Goal: Understand process/instructions

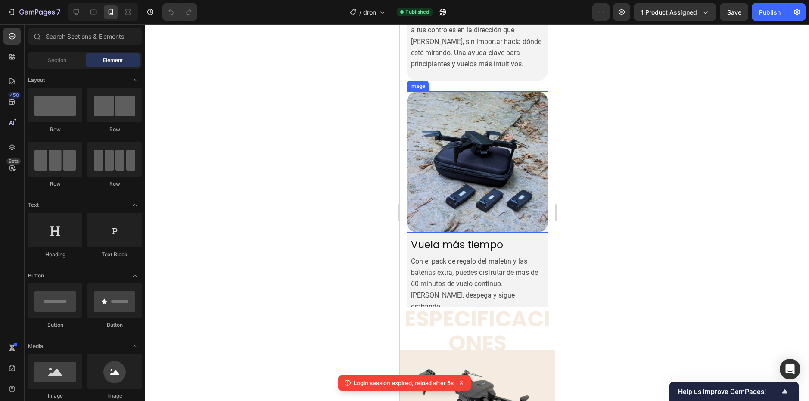
scroll to position [2497, 0]
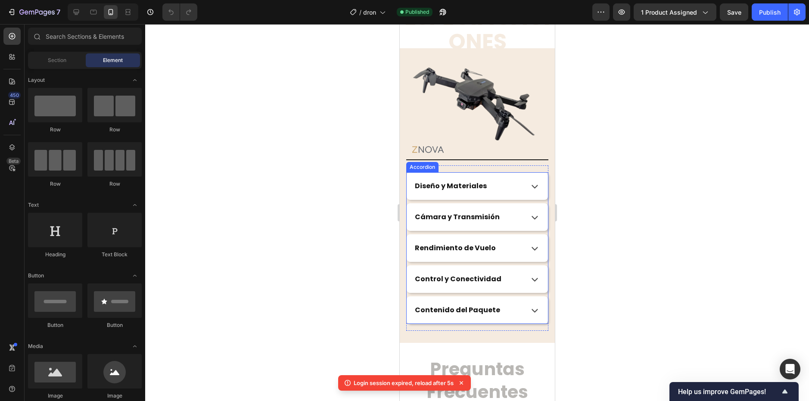
click at [496, 184] on div "Diseño y Materiales" at bounding box center [467, 186] width 108 height 12
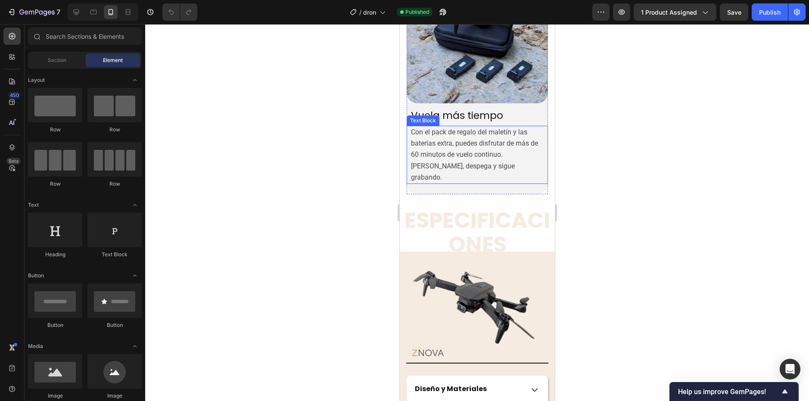
scroll to position [2584, 0]
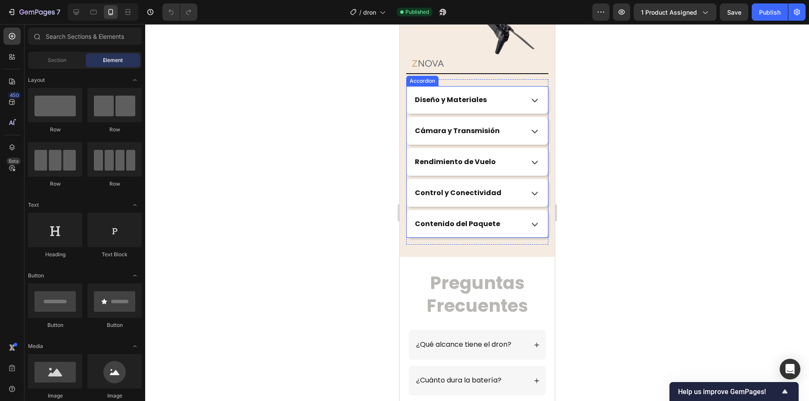
click at [514, 95] on div "Diseño y Materiales" at bounding box center [467, 100] width 108 height 12
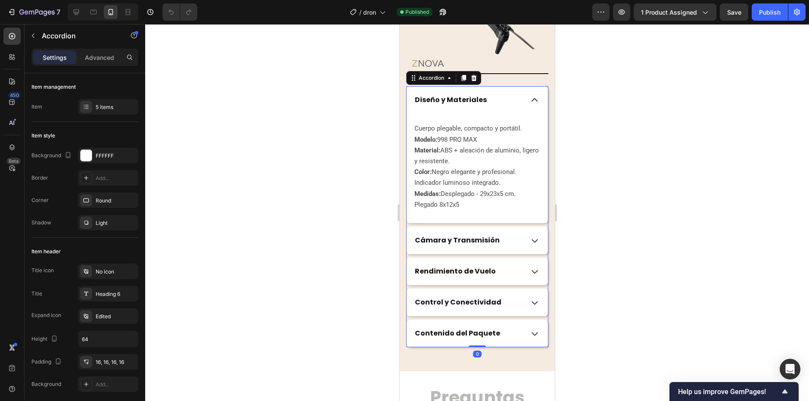
click at [514, 95] on div "Diseño y Materiales" at bounding box center [467, 100] width 108 height 12
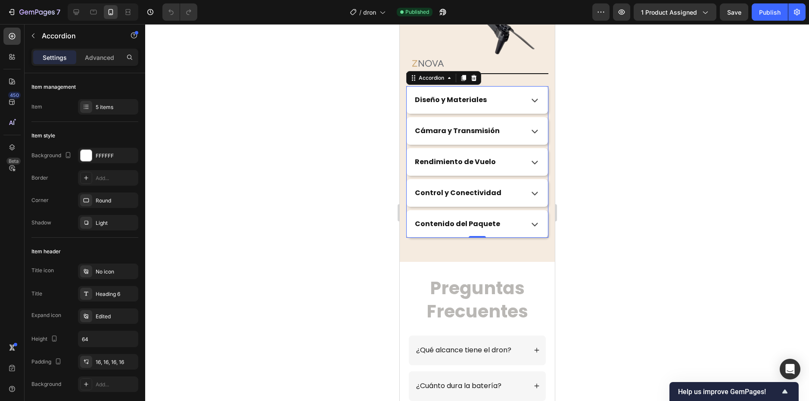
click at [523, 149] on div "Rendimiento de Vuelo" at bounding box center [476, 162] width 141 height 28
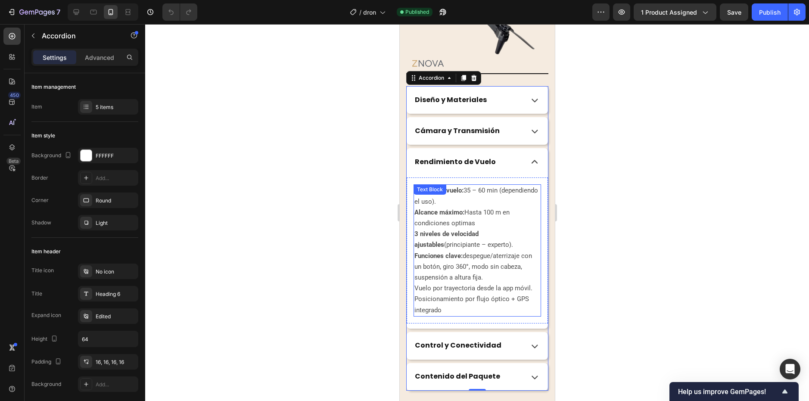
click at [490, 209] on span "Alcance máximo: Hasta 100 m en condiciones optimas" at bounding box center [461, 217] width 95 height 19
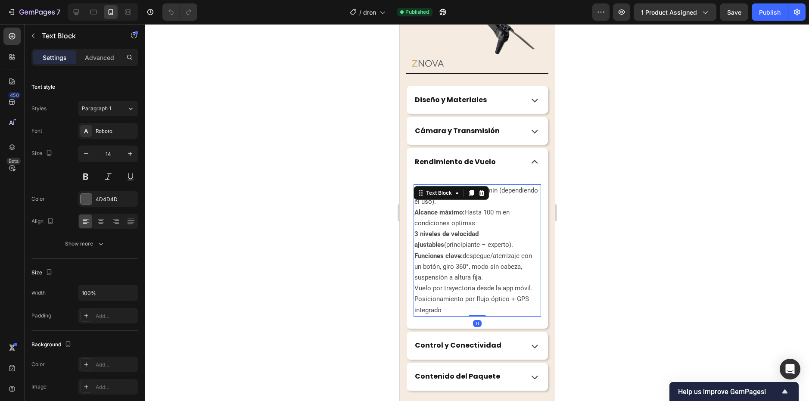
click at [492, 208] on span "Alcance máximo: Hasta 100 m en condiciones optimas" at bounding box center [461, 217] width 95 height 19
click at [495, 208] on span "Alcance máximo: Hasta 100 m en condiciones optimas" at bounding box center [461, 217] width 95 height 19
click at [574, 160] on div at bounding box center [477, 212] width 664 height 377
